Goal: Information Seeking & Learning: Learn about a topic

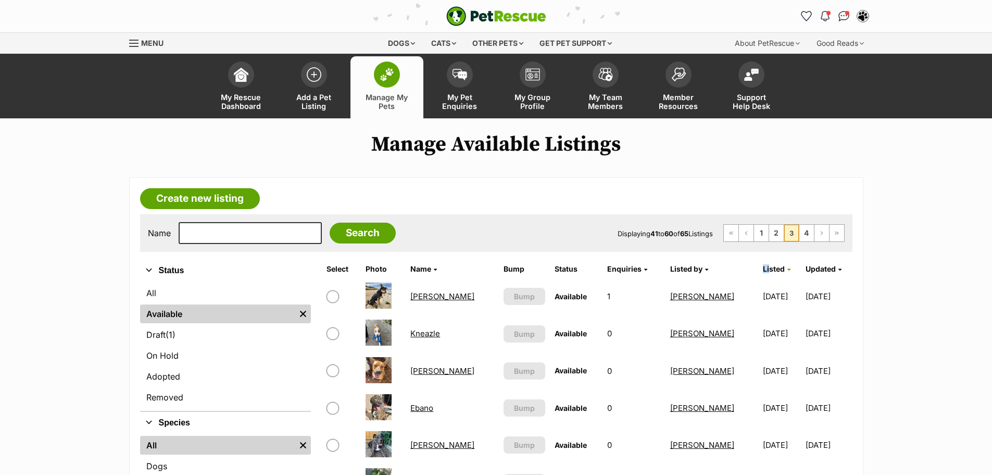
drag, startPoint x: 726, startPoint y: 267, endPoint x: 735, endPoint y: 269, distance: 9.5
click at [759, 269] on th "Listed" at bounding box center [782, 268] width 46 height 17
click at [763, 270] on span "Listed" at bounding box center [774, 268] width 22 height 9
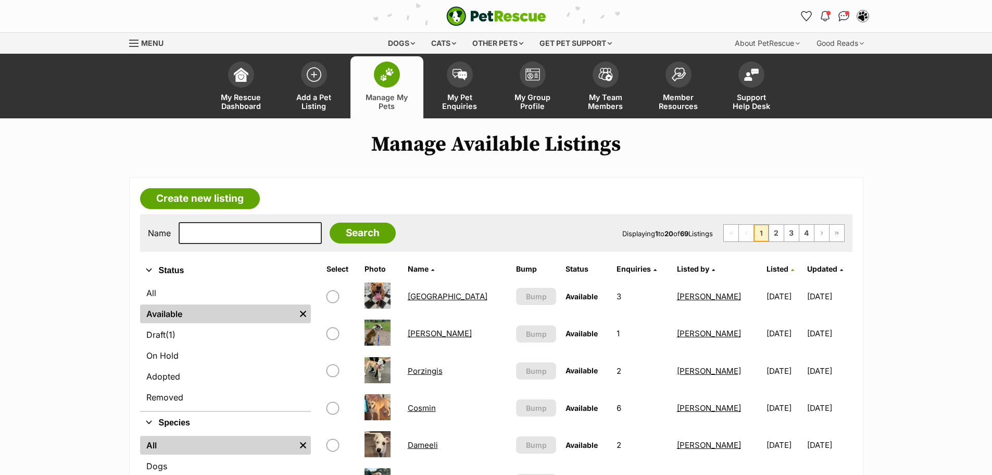
click at [767, 272] on span "Listed" at bounding box center [778, 268] width 22 height 9
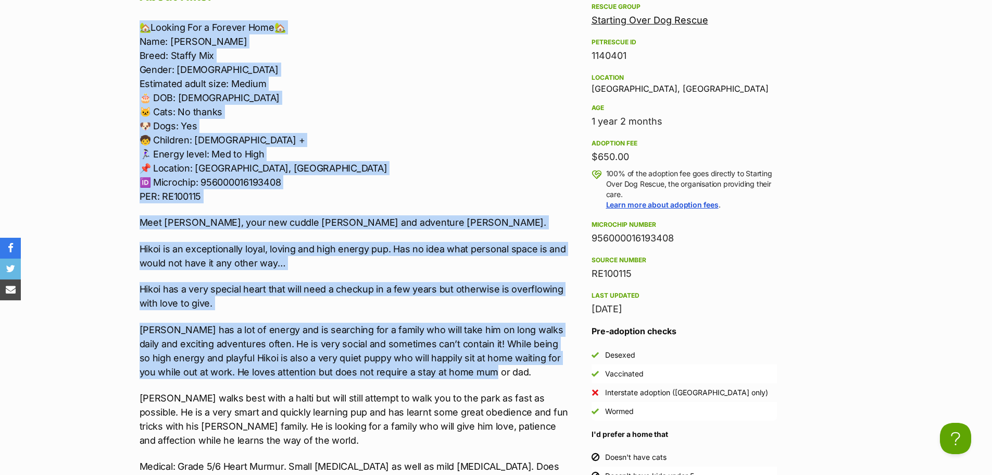
scroll to position [925, 0]
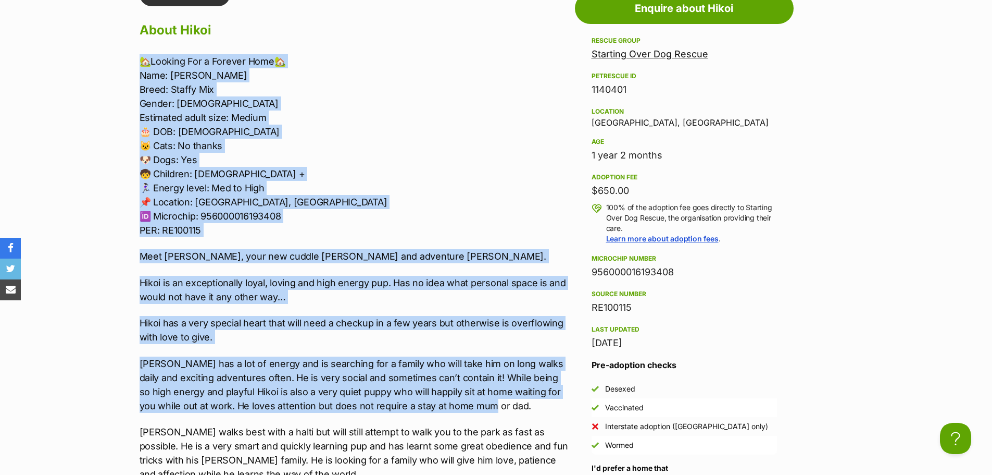
drag, startPoint x: 506, startPoint y: 344, endPoint x: 133, endPoint y: 64, distance: 466.2
click at [133, 64] on div "Upload Videos About Hikoi 🏡Looking For a Forever Home🏡 Name: Hikoi Breed: Staff…" at bounding box center [349, 482] width 441 height 1000
copy div "🏡Looking For a Forever Home🏡 Name: Hikoi Breed: Staffy Mix Gender: Male Estimat…"
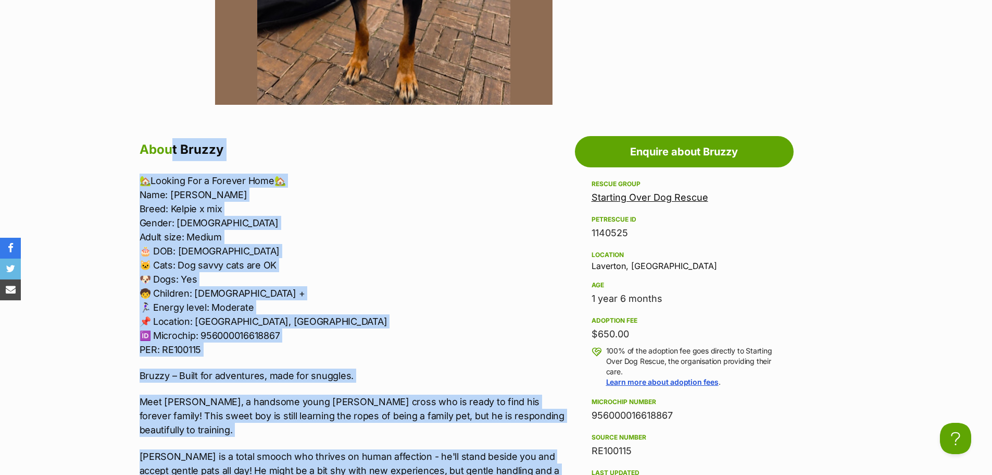
scroll to position [781, 0]
drag, startPoint x: 567, startPoint y: 304, endPoint x: 123, endPoint y: 176, distance: 461.9
copy div "🏡Loremip Dol s Ametcon Adip🏡 Elit: Seddoe Tempo: Incidi u lab Etdolo: Magn Aliq…"
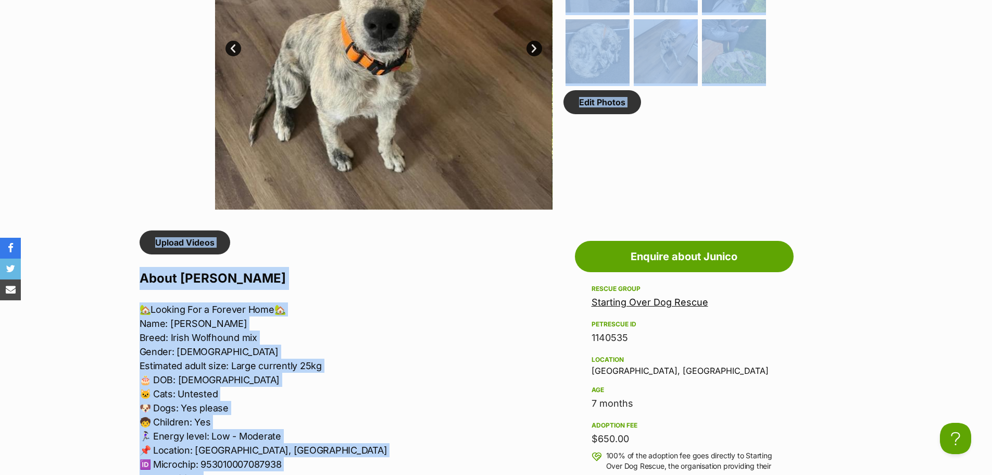
scroll to position [543, 0]
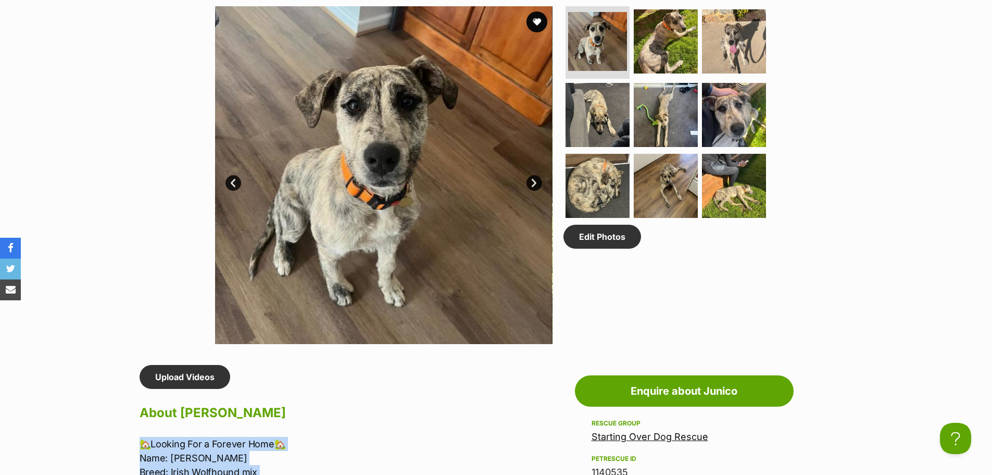
drag, startPoint x: 525, startPoint y: 354, endPoint x: 114, endPoint y: 438, distance: 419.5
copy div "🏡Loremip Dol s Ametcon Adip🏡 Elit: Seddoe Tempo: Incid Utlaboree dol Magnaa: En…"
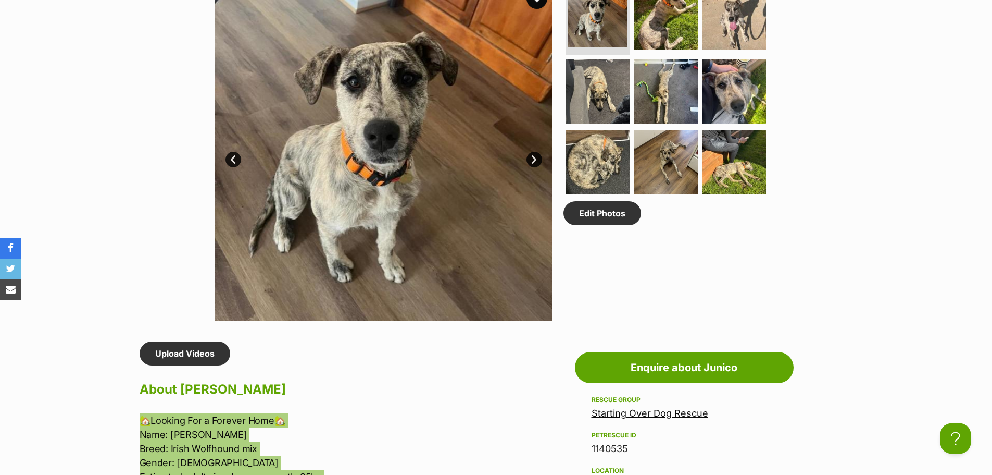
scroll to position [595, 0]
